Goal: Book appointment/travel/reservation

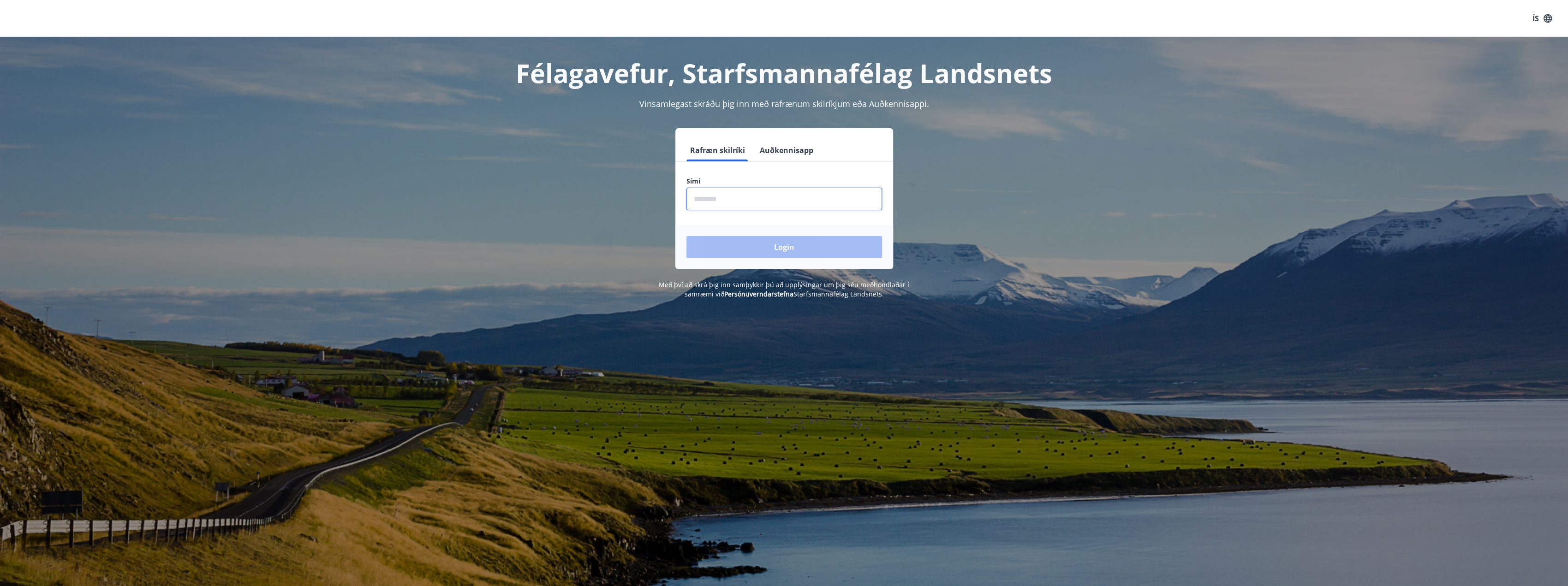
drag, startPoint x: 764, startPoint y: 200, endPoint x: 750, endPoint y: 191, distance: 16.6
click at [764, 200] on input "phone" at bounding box center [784, 199] width 196 height 23
type input "********"
click at [686, 236] on button "Login" at bounding box center [784, 247] width 196 height 22
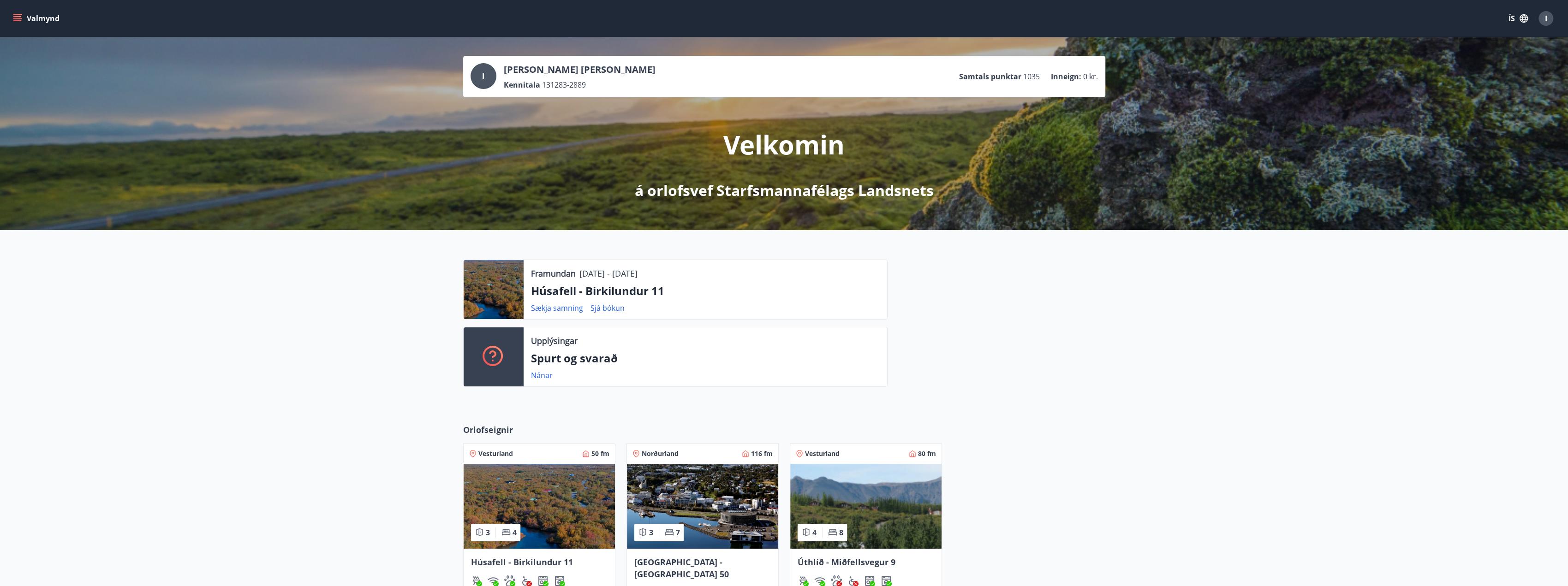
scroll to position [185, 0]
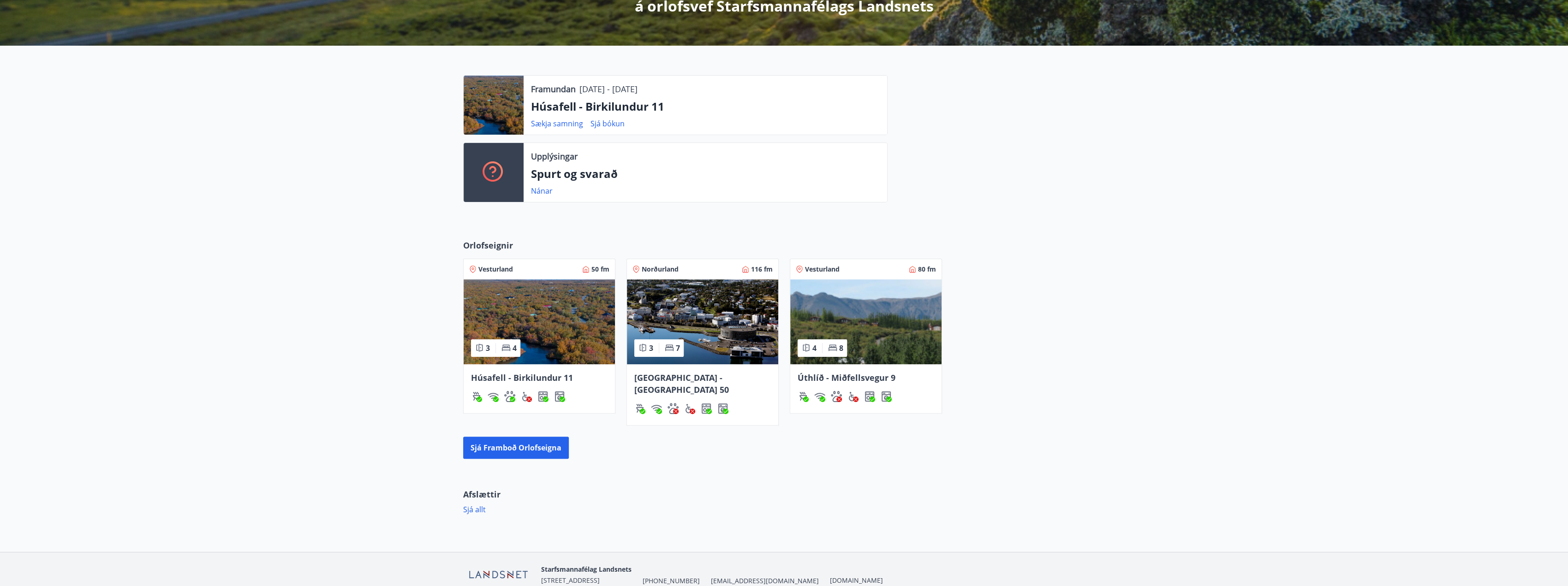
click at [507, 367] on div "Húsafell - Birkilundur 11" at bounding box center [539, 389] width 151 height 49
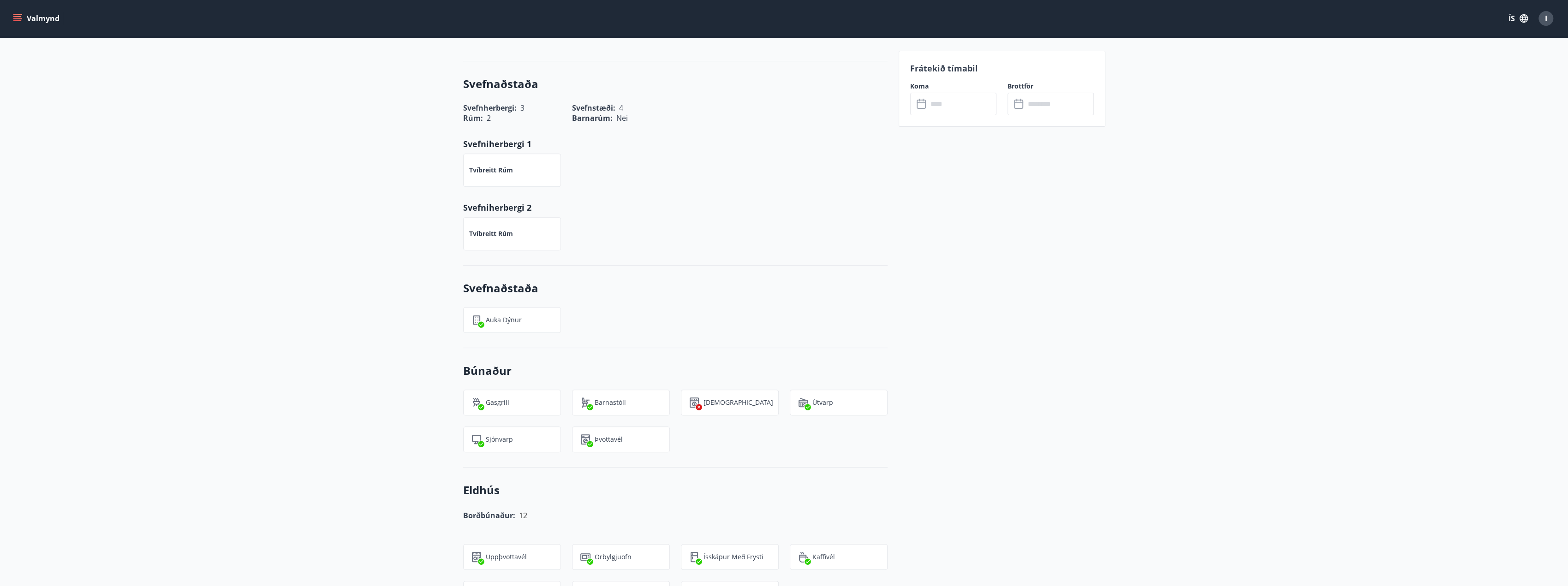
scroll to position [369, 0]
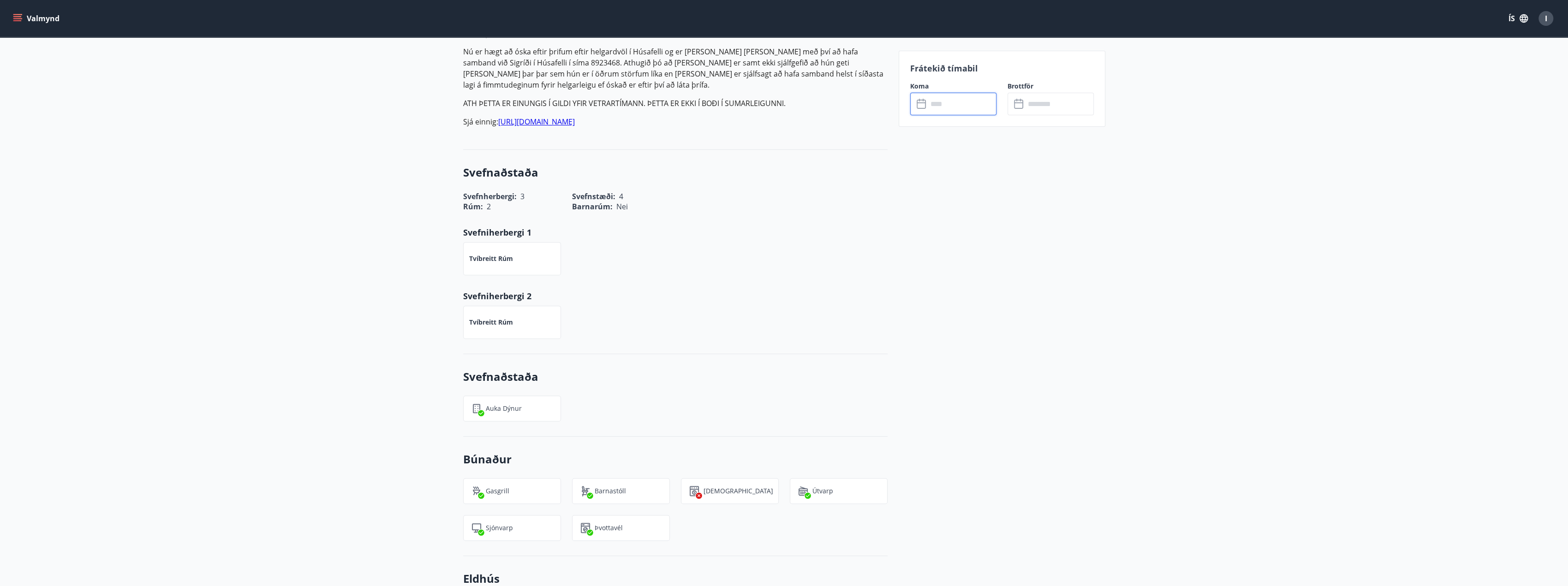
click at [943, 105] on input "text" at bounding box center [962, 104] width 68 height 23
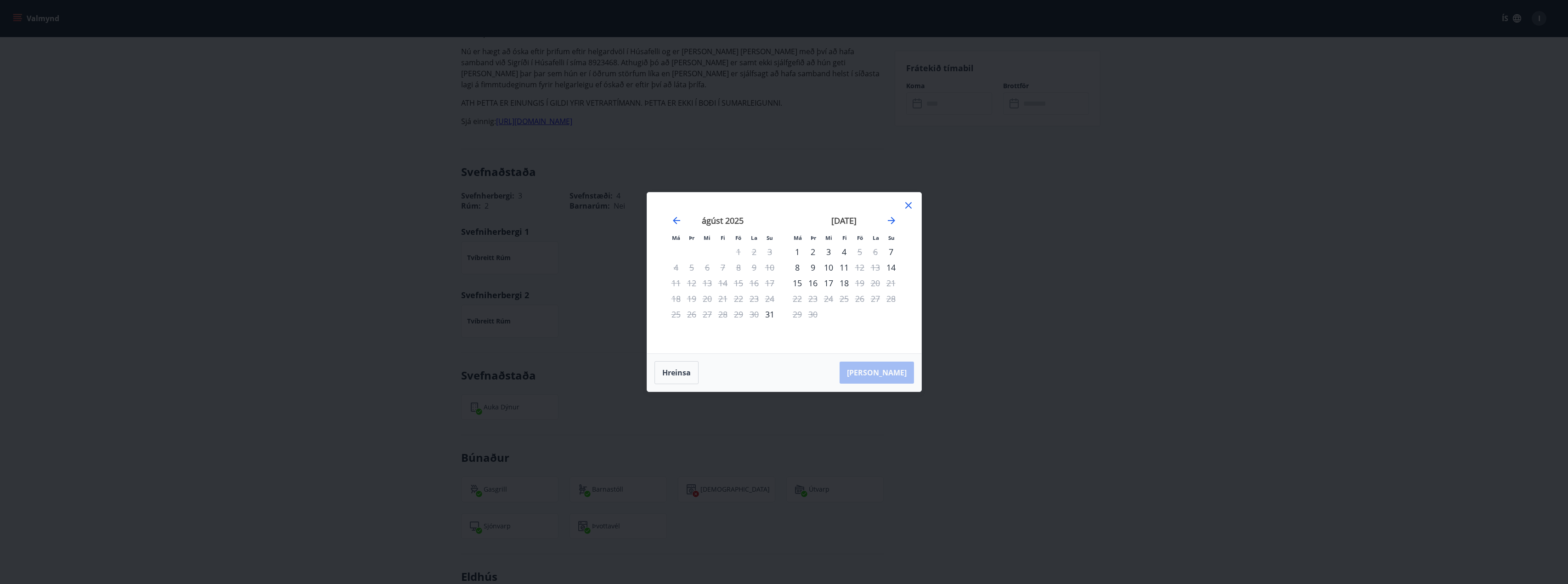
click at [909, 204] on icon at bounding box center [908, 205] width 7 height 7
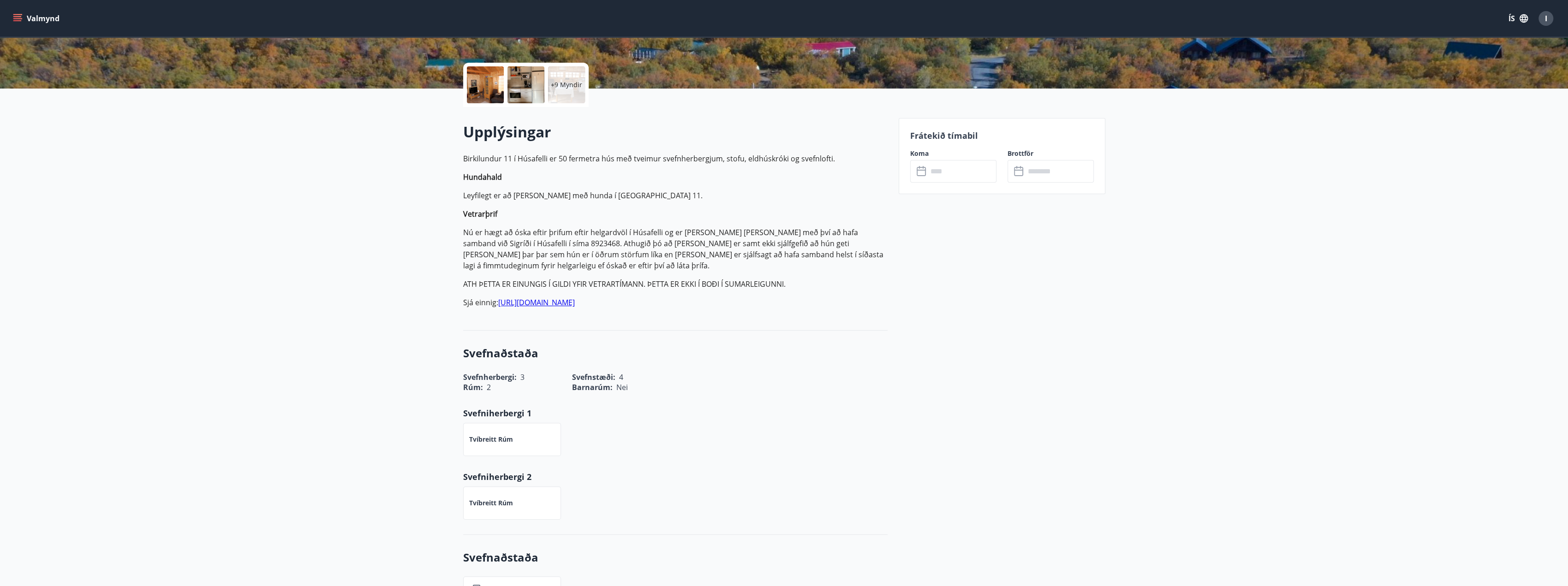
scroll to position [0, 0]
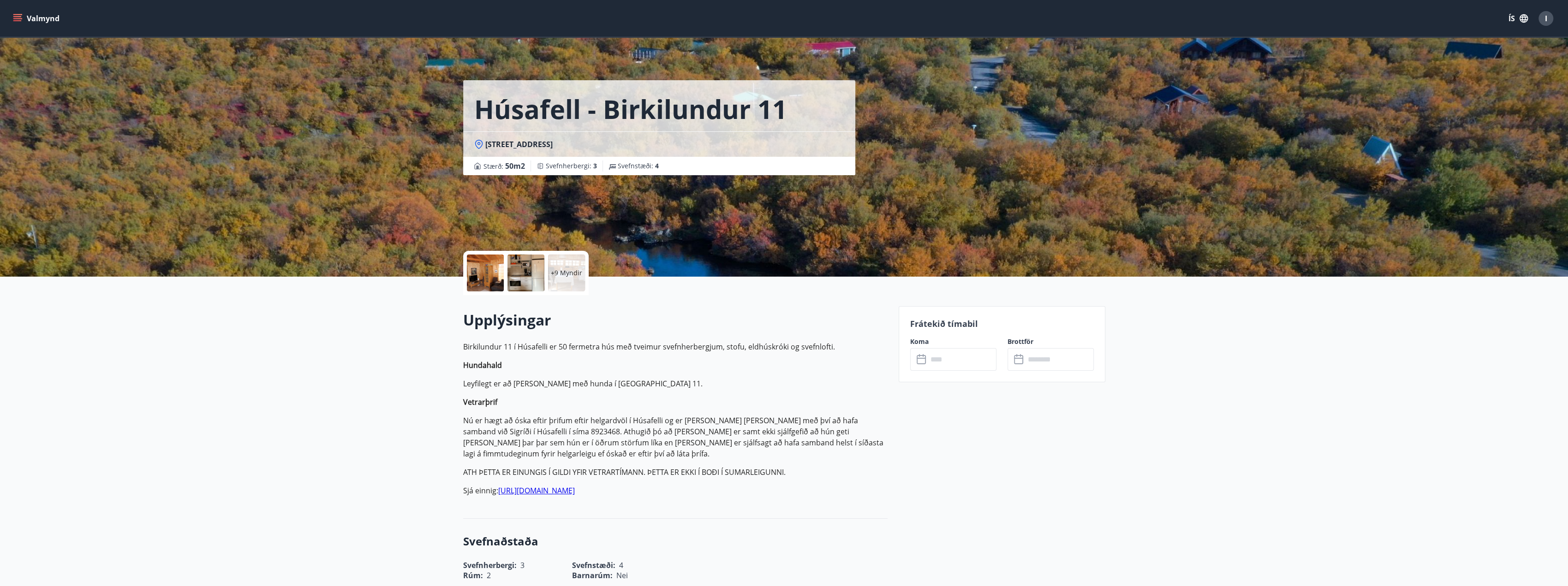
scroll to position [185, 0]
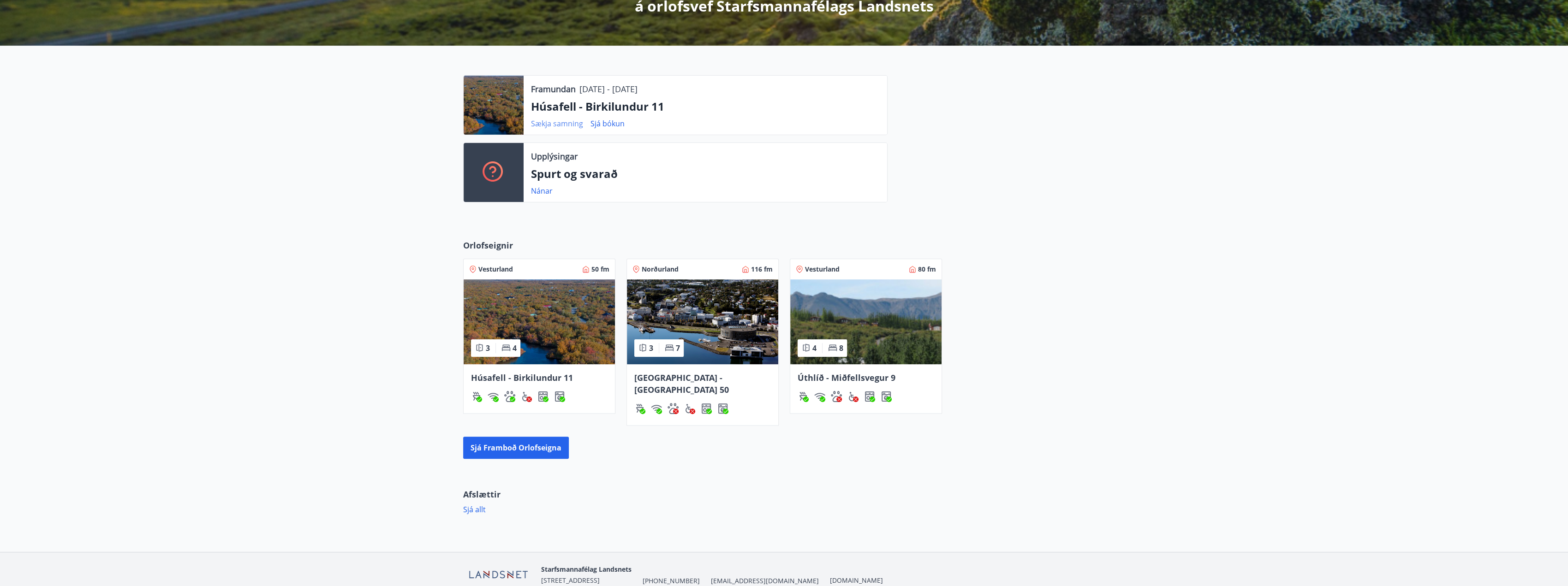
click at [567, 126] on link "Sækja samning" at bounding box center [556, 123] width 52 height 10
click at [1188, 232] on div "Orlofseignir Vesturland 50 fm 3 4 Húsafell - Birkilundur 11 Norðurland 116 fm 3…" at bounding box center [784, 348] width 1568 height 249
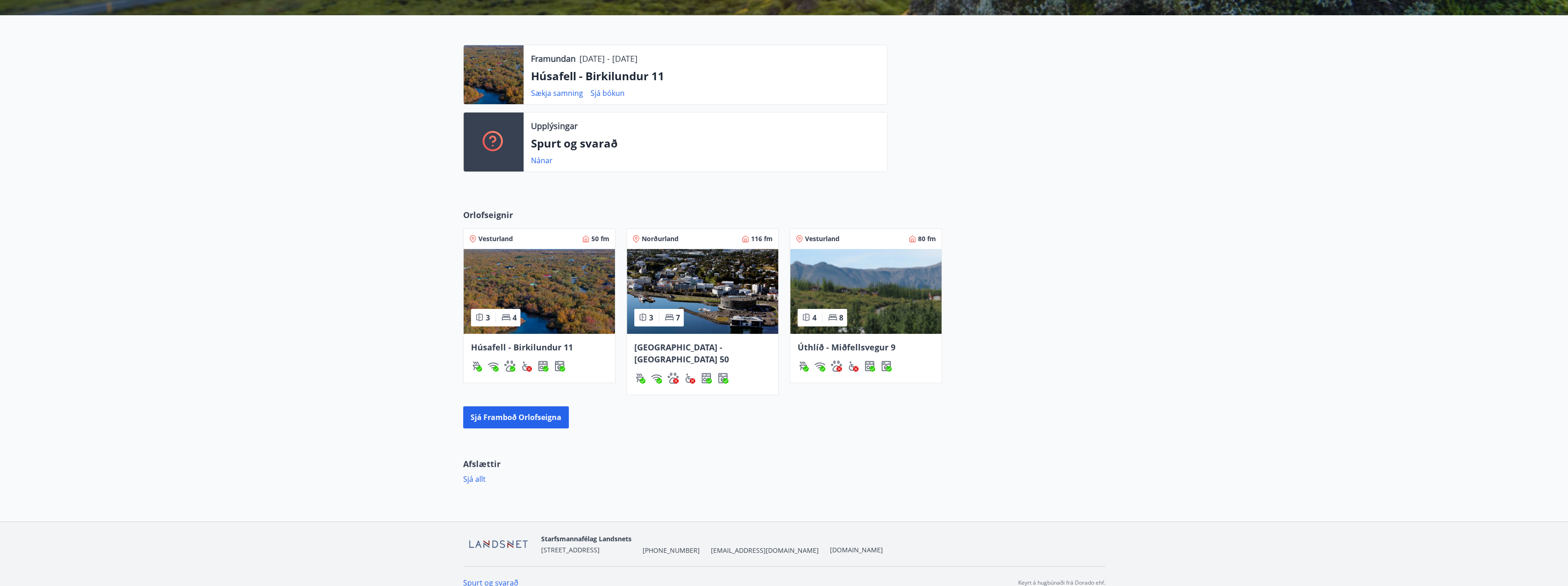
scroll to position [0, 0]
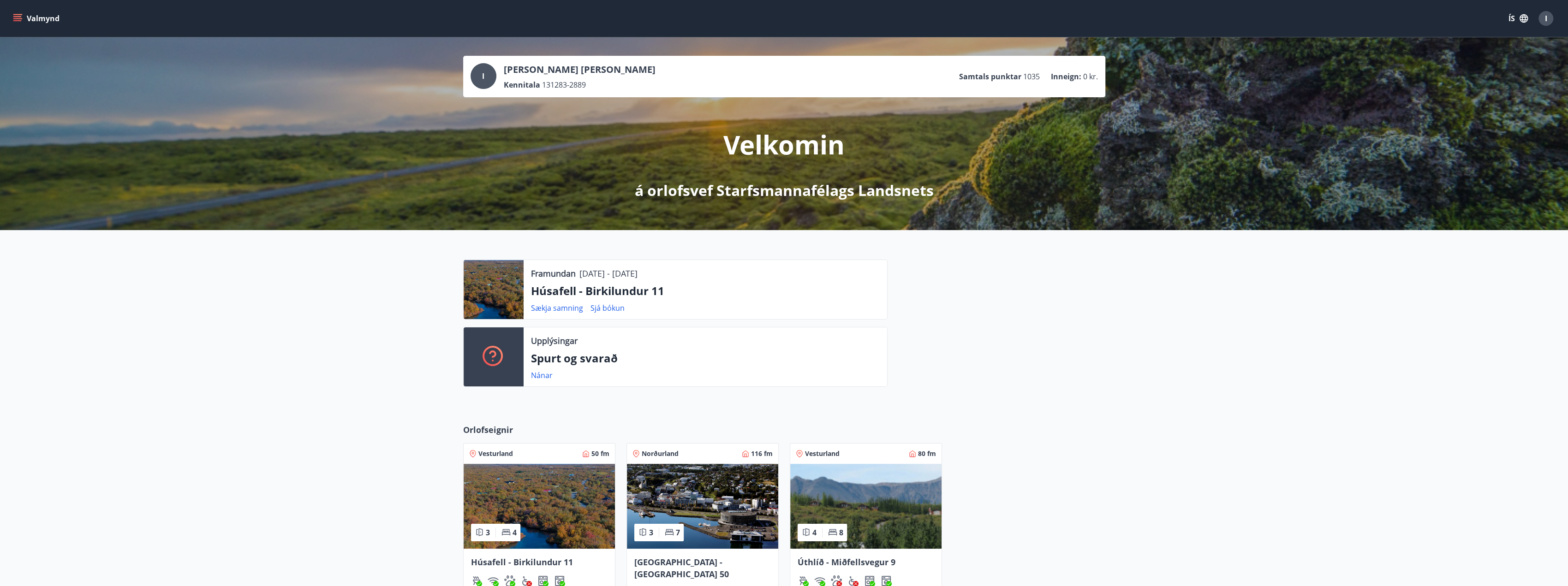
click at [1141, 359] on div "Framundan 22.08.2025 - 29.08.2025 Húsafell - Birkilundur 11 Sækja samning Sjá b…" at bounding box center [784, 320] width 1568 height 179
click at [1158, 339] on div "Framundan 22.08.2025 - 29.08.2025 Húsafell - Birkilundur 11 Sækja samning Sjá b…" at bounding box center [784, 320] width 1568 height 179
click at [1352, 445] on div "Orlofseignir Vesturland 50 fm 3 4 Húsafell - Birkilundur 11 Norðurland 116 fm 3…" at bounding box center [784, 533] width 1568 height 249
